Goal: Task Accomplishment & Management: Use online tool/utility

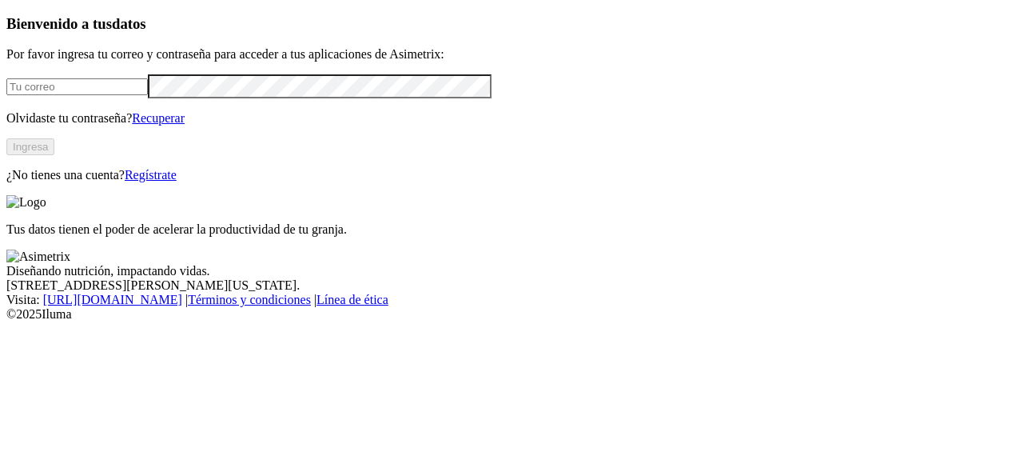
type input "[PERSON_NAME][EMAIL_ADDRESS][PERSON_NAME][DOMAIN_NAME]"
click input "submit" at bounding box center [0, 0] width 0 height 0
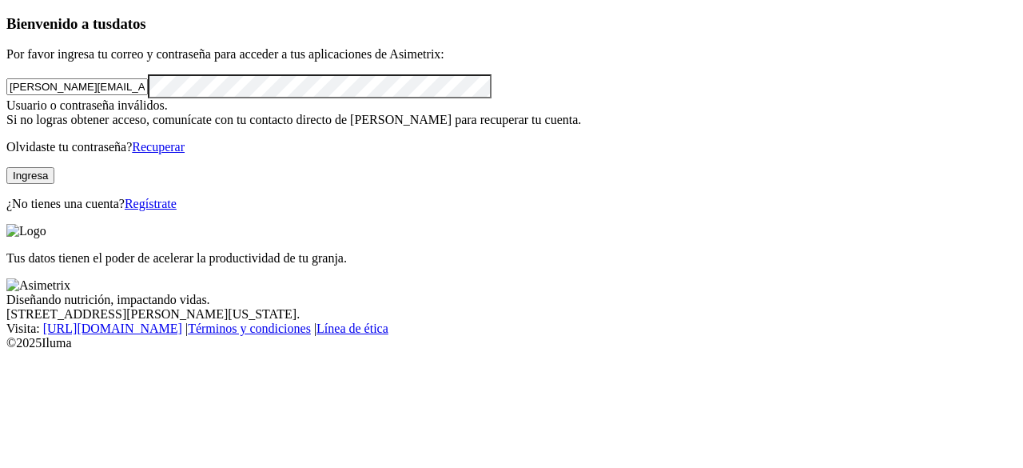
click input "submit" at bounding box center [0, 0] width 0 height 0
